Goal: Obtain resource: Download file/media

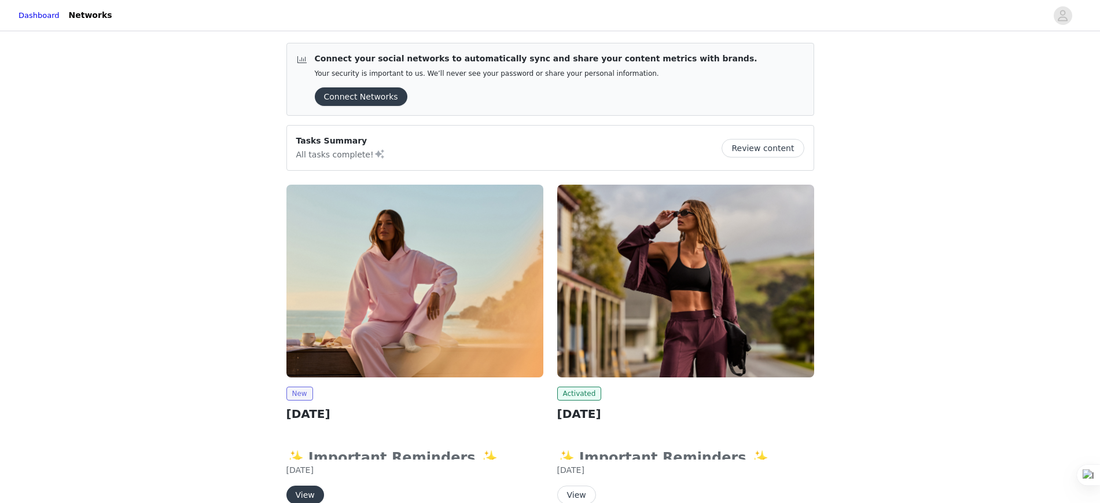
click at [307, 501] on button "View" at bounding box center [305, 495] width 38 height 19
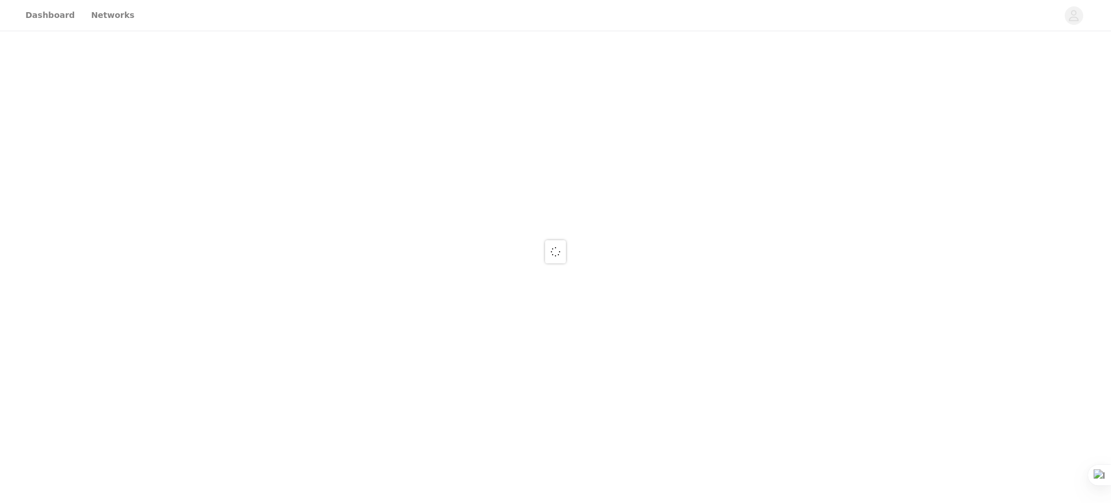
click at [307, 501] on div at bounding box center [555, 251] width 1111 height 503
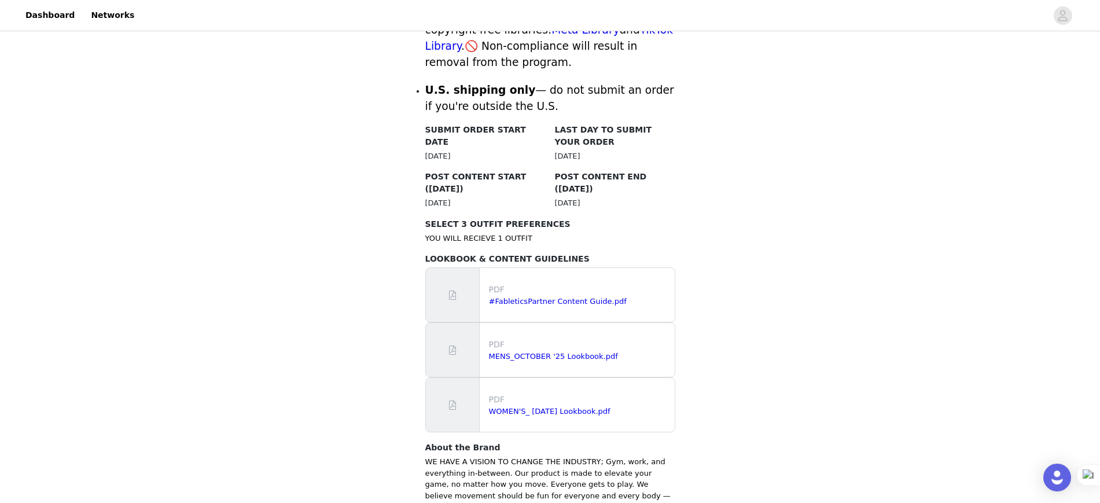
scroll to position [598, 0]
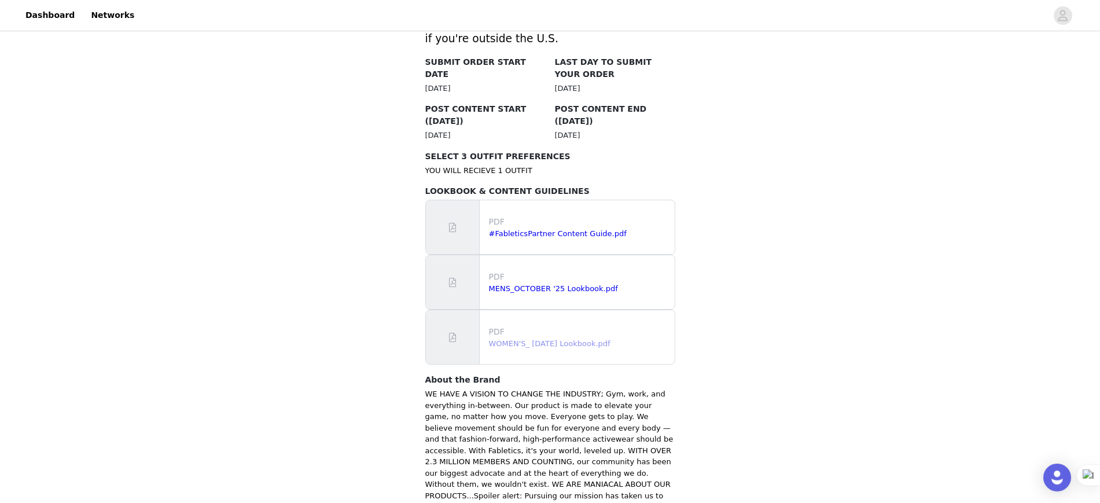
click at [528, 339] on link "WOMEN'S_ [DATE] Lookbook.pdf" at bounding box center [550, 343] width 122 height 9
